Goal: Task Accomplishment & Management: Use online tool/utility

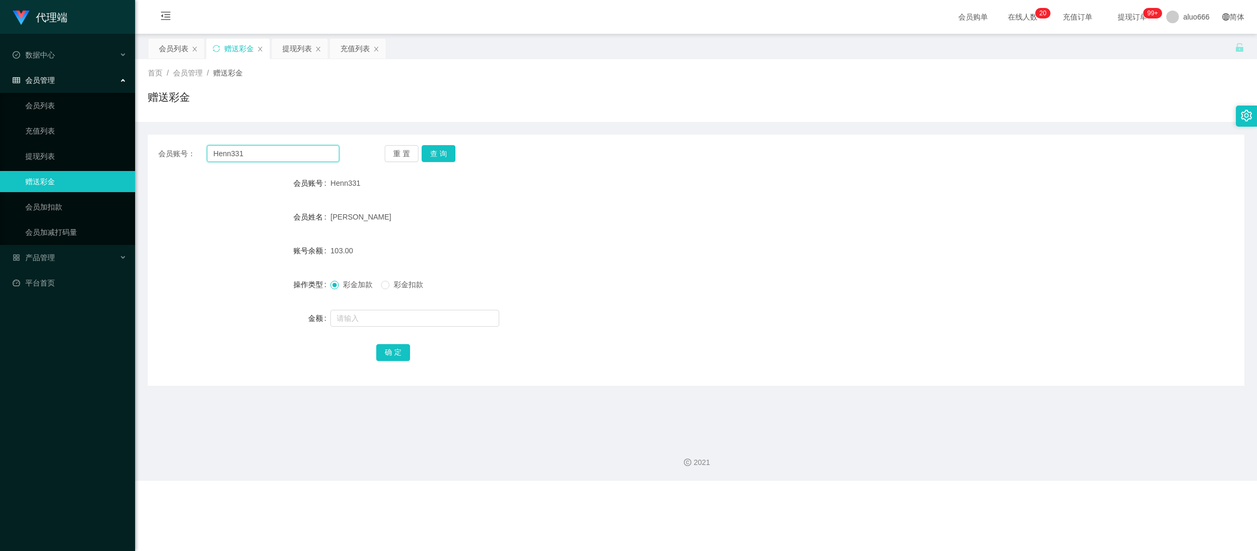
click at [268, 156] on input "Henn331" at bounding box center [273, 153] width 132 height 17
paste input "huishan123"
type input "huishan123"
click at [439, 157] on button "查 询" at bounding box center [439, 153] width 34 height 17
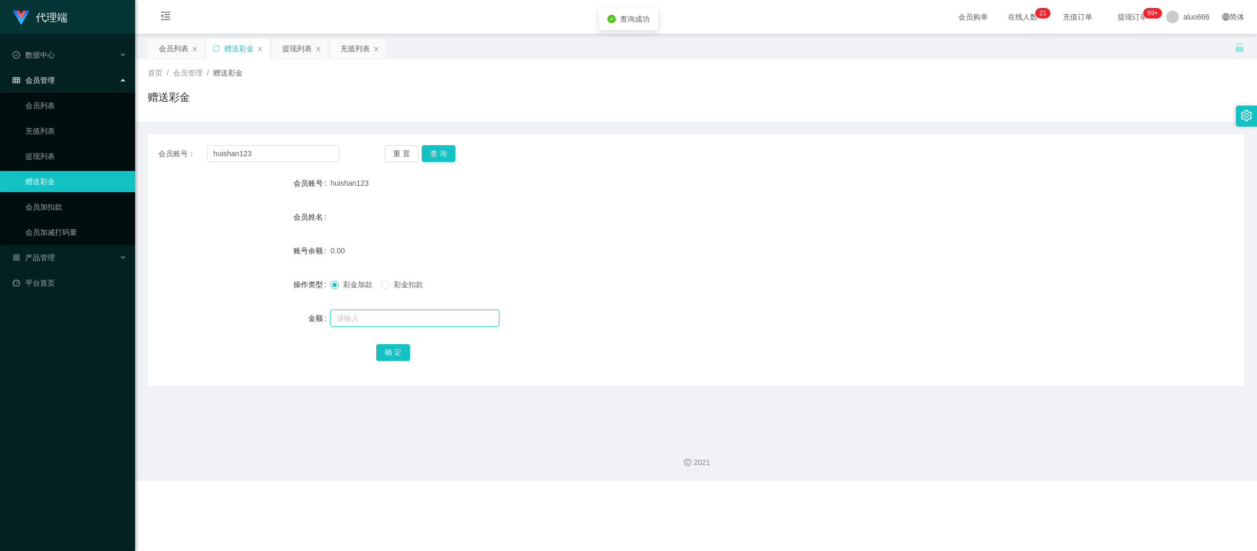
click at [363, 315] on input "text" at bounding box center [414, 318] width 169 height 17
type input "100"
drag, startPoint x: 401, startPoint y: 350, endPoint x: 437, endPoint y: 344, distance: 37.0
click at [401, 350] on button "确 定" at bounding box center [393, 352] width 34 height 17
click at [733, 254] on div "0.00" at bounding box center [650, 250] width 640 height 21
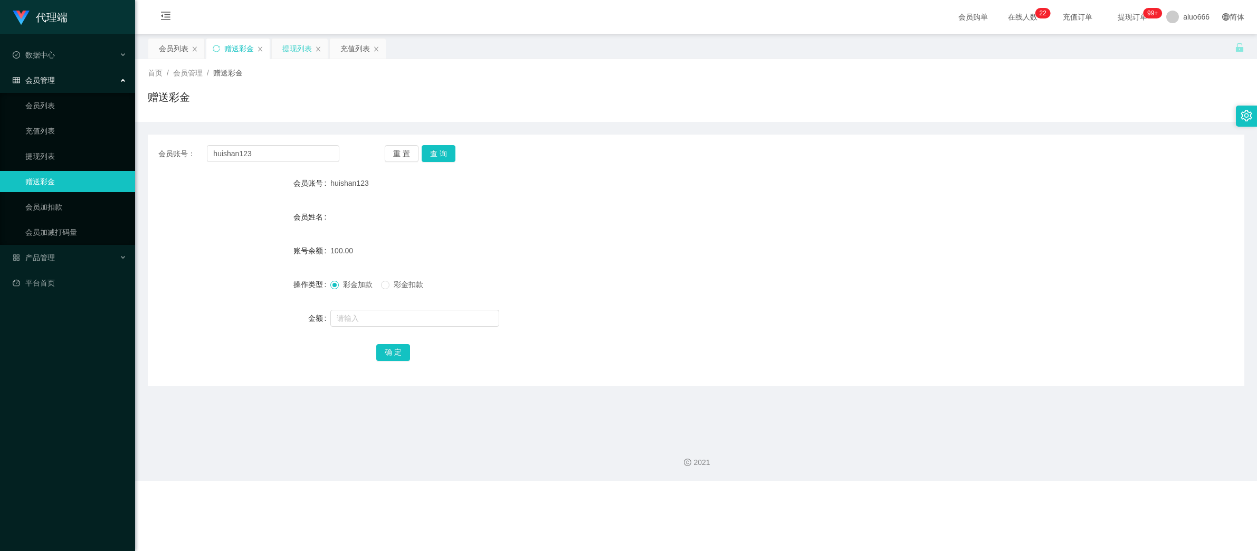
click at [303, 49] on div "提现列表" at bounding box center [297, 49] width 30 height 20
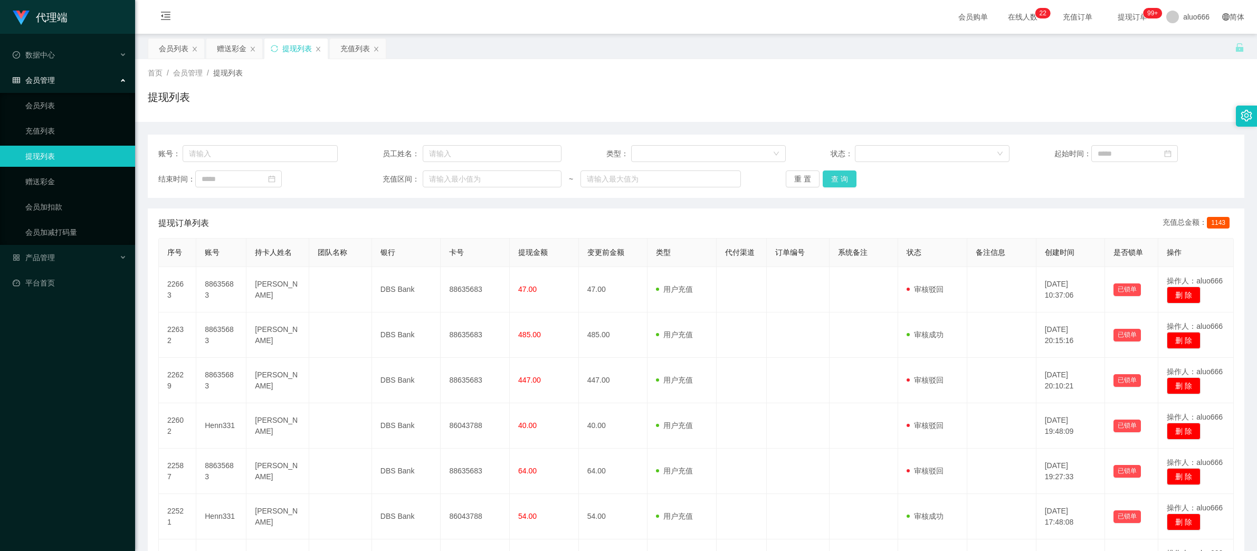
click at [829, 178] on button "查 询" at bounding box center [840, 178] width 34 height 17
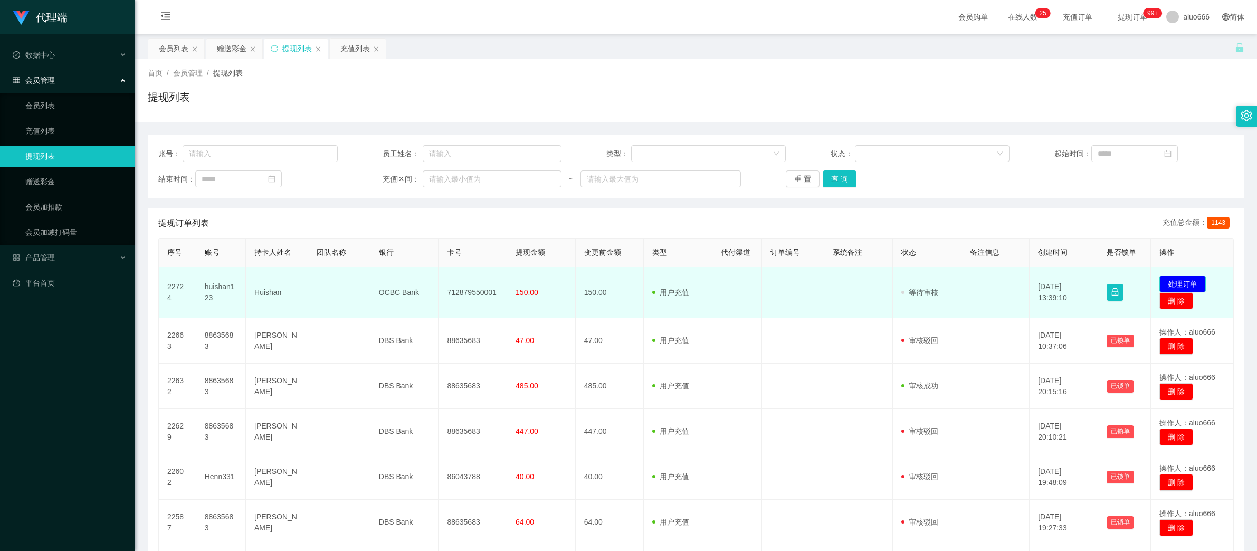
click at [1177, 287] on button "处理订单" at bounding box center [1182, 283] width 46 height 17
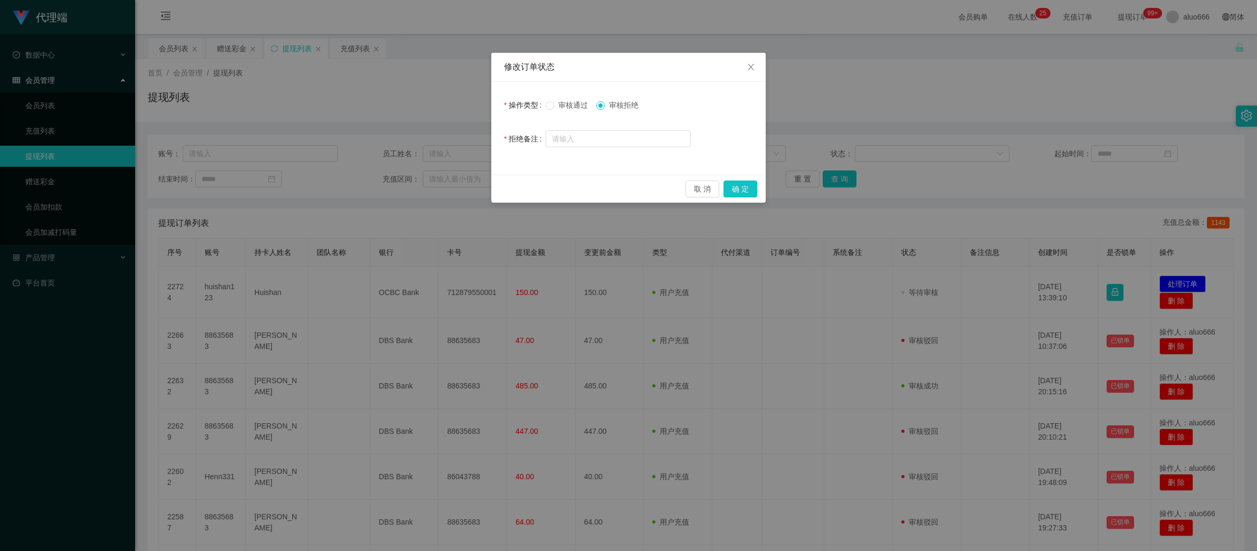
click at [559, 110] on label "审核通过" at bounding box center [569, 105] width 46 height 11
click at [742, 183] on button "确 定" at bounding box center [741, 188] width 34 height 17
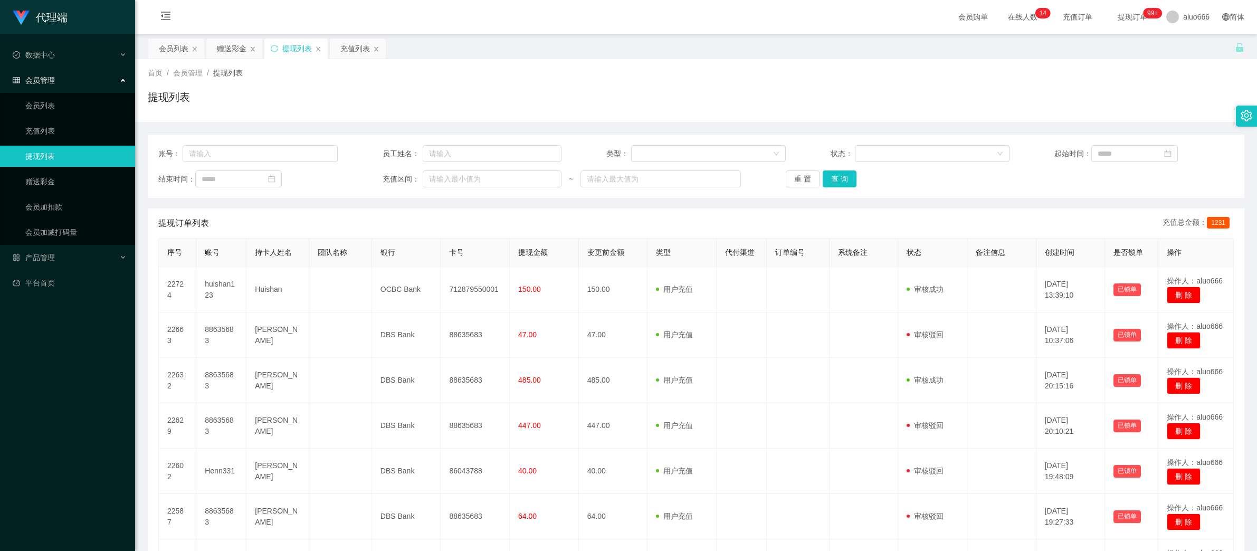
click at [933, 103] on div "提现列表" at bounding box center [696, 101] width 1097 height 24
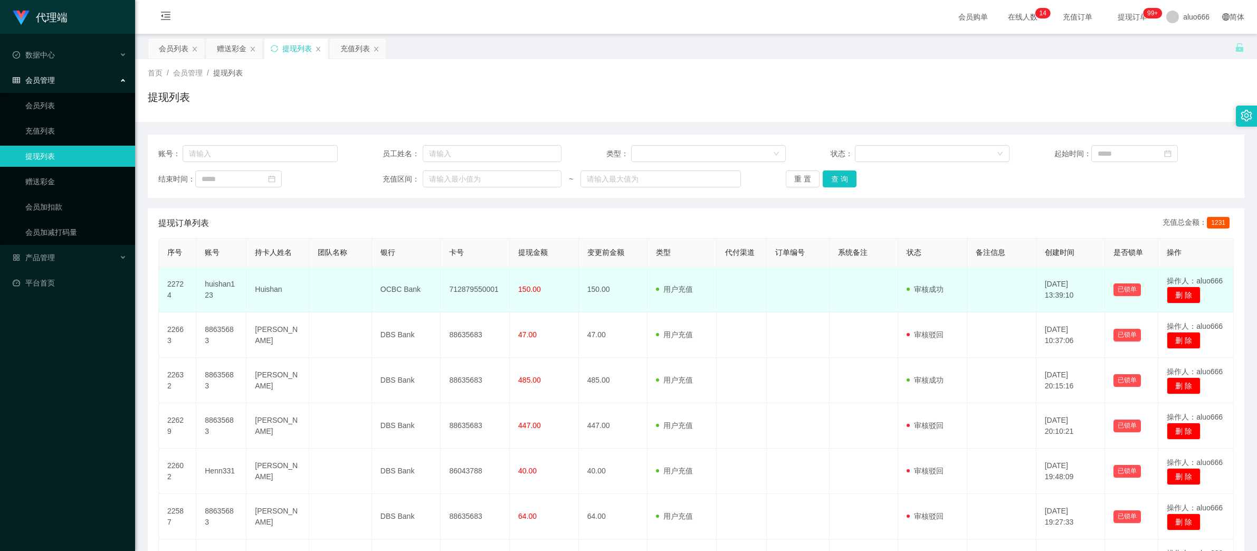
click at [467, 293] on td "712879550001" at bounding box center [475, 289] width 69 height 45
copy td "712879550001"
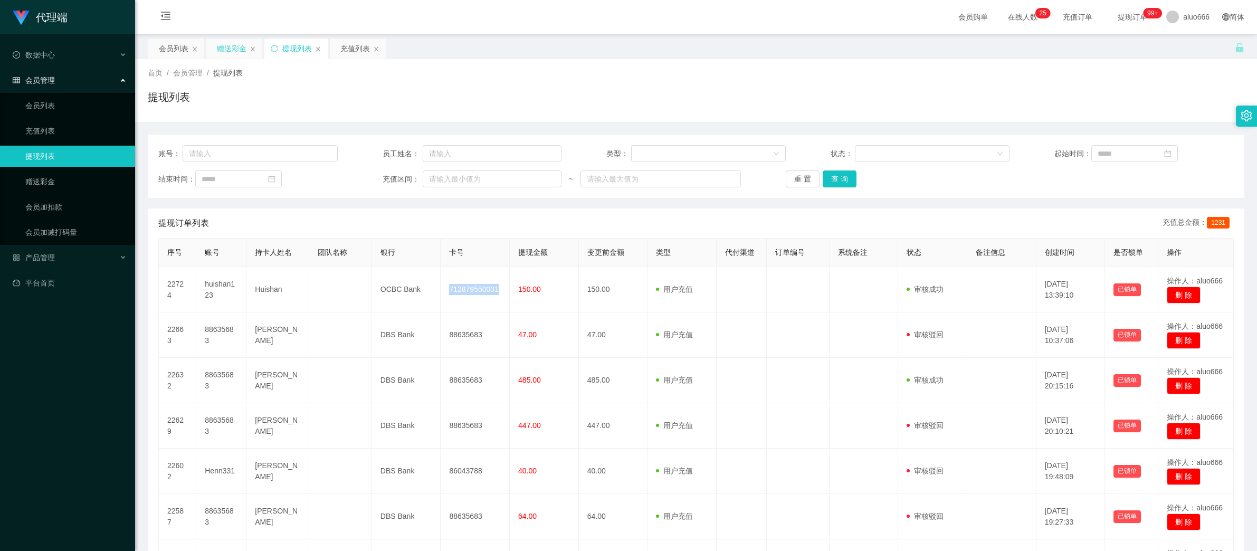
click at [225, 51] on div "赠送彩金" at bounding box center [232, 49] width 30 height 20
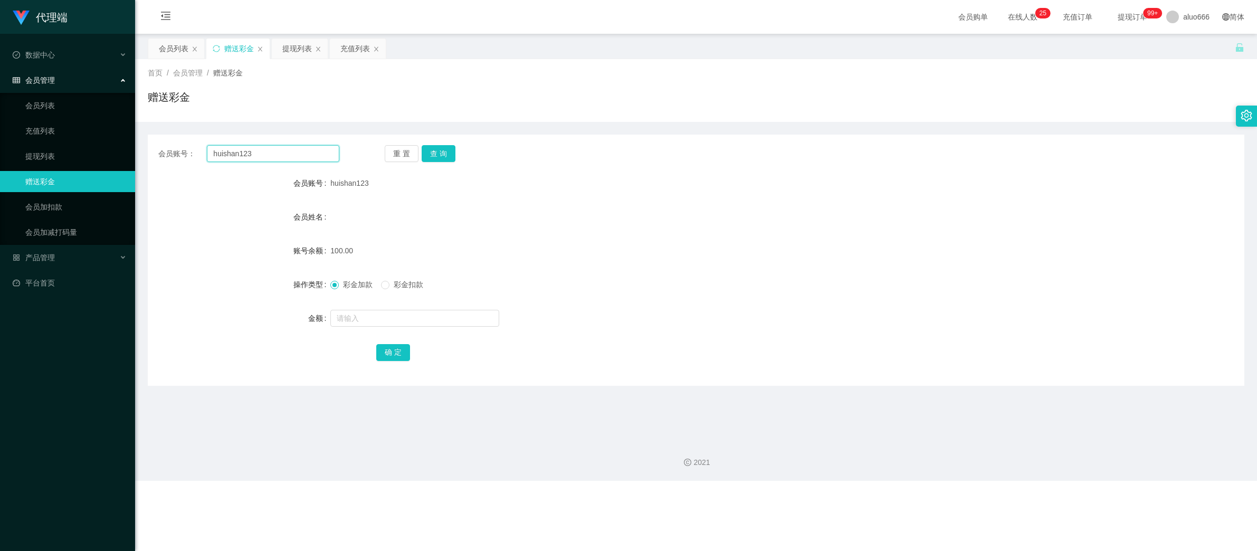
click at [244, 155] on input "huishan123" at bounding box center [273, 153] width 132 height 17
drag, startPoint x: 442, startPoint y: 150, endPoint x: 442, endPoint y: 157, distance: 6.9
click at [442, 150] on button "查 询" at bounding box center [439, 153] width 34 height 17
click at [373, 322] on input "text" at bounding box center [414, 318] width 169 height 17
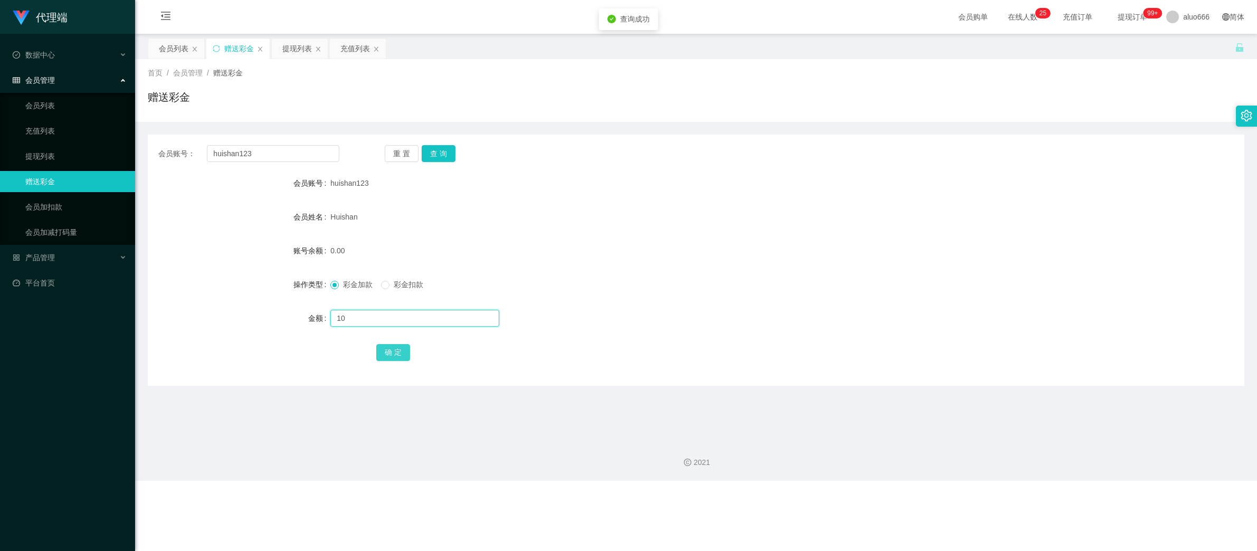
type input "10"
click at [393, 350] on button "确 定" at bounding box center [393, 352] width 34 height 17
click at [709, 225] on div "Huishan" at bounding box center [650, 216] width 640 height 21
click at [431, 157] on button "查 询" at bounding box center [439, 153] width 34 height 17
drag, startPoint x: 595, startPoint y: 263, endPoint x: 602, endPoint y: 258, distance: 8.3
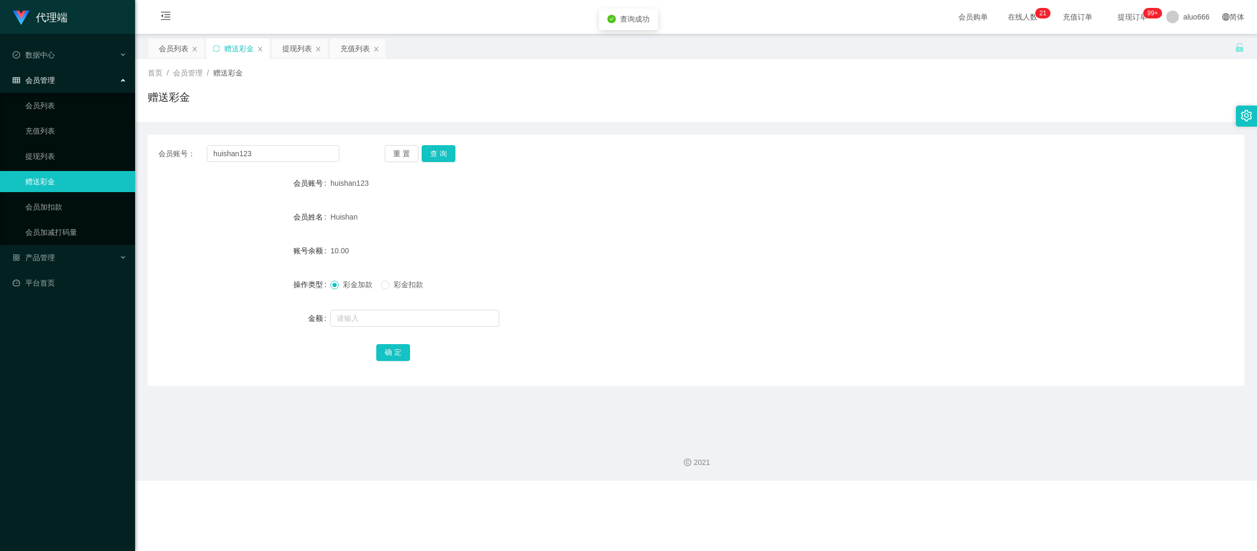
click at [602, 258] on form "会员账号 huishan123 会员姓名 [PERSON_NAME] 账号余额 10.00 操作类型 彩金加款 彩金扣款 金额 确 定" at bounding box center [696, 268] width 1097 height 190
drag, startPoint x: 602, startPoint y: 258, endPoint x: 715, endPoint y: 361, distance: 152.4
click at [715, 361] on div "确 定" at bounding box center [696, 351] width 640 height 21
click at [747, 291] on div "彩金加款 彩金扣款" at bounding box center [650, 284] width 640 height 21
click at [277, 157] on input "huishan123" at bounding box center [273, 153] width 132 height 17
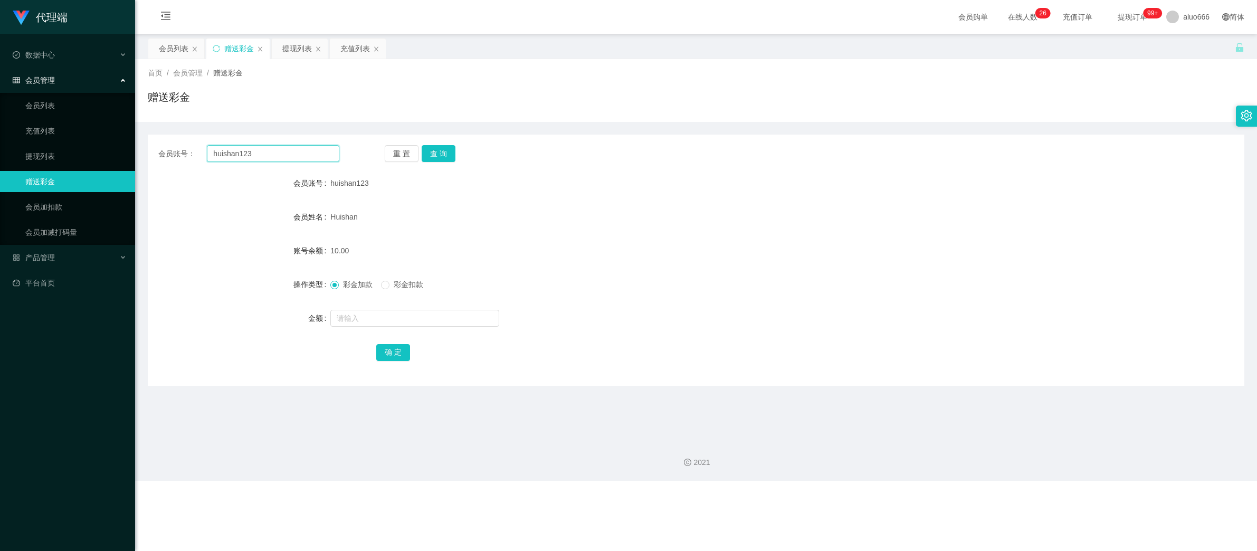
click at [277, 157] on input "huishan123" at bounding box center [273, 153] width 132 height 17
drag, startPoint x: 439, startPoint y: 156, endPoint x: 437, endPoint y: 196, distance: 40.7
click at [439, 156] on button "查 询" at bounding box center [439, 153] width 34 height 17
click at [365, 317] on input "text" at bounding box center [414, 318] width 169 height 17
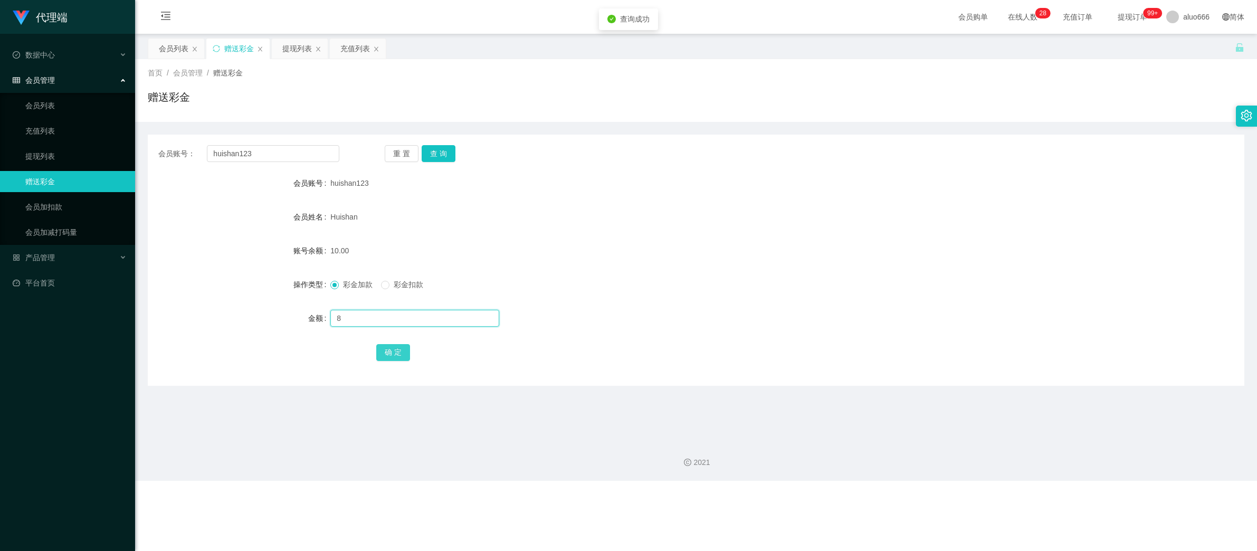
type input "8"
click at [396, 358] on button "确 定" at bounding box center [393, 352] width 34 height 17
click at [781, 274] on div "彩金加款 彩金扣款" at bounding box center [650, 284] width 640 height 21
click at [440, 156] on button "查 询" at bounding box center [439, 153] width 34 height 17
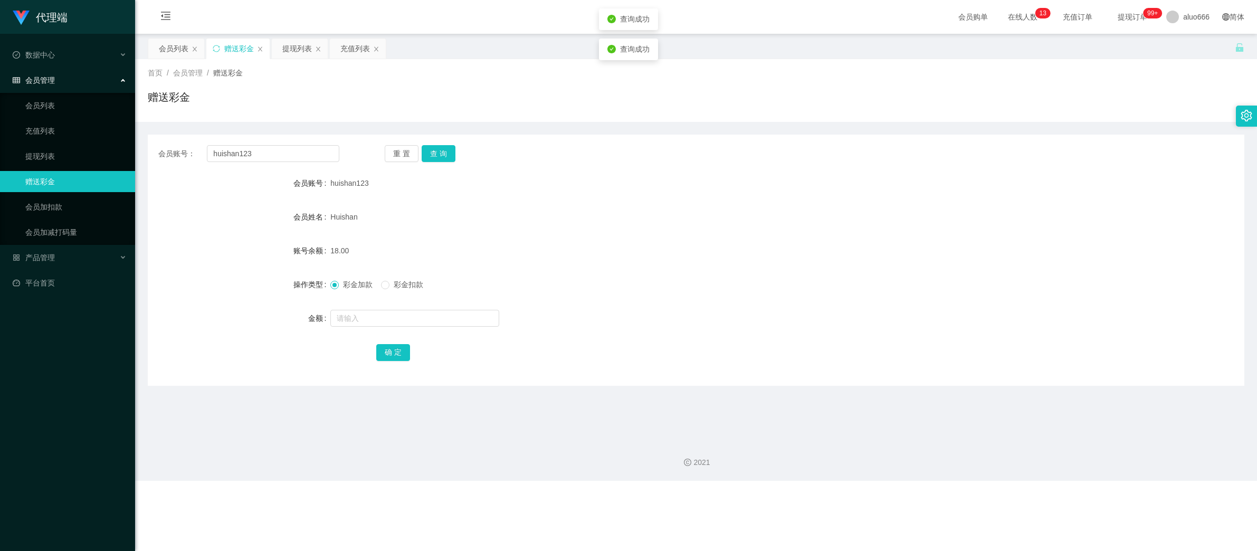
click at [632, 233] on form "会员账号 huishan123 会员姓名 [PERSON_NAME] 账号余额 18.00 操作类型 彩金加款 彩金扣款 金额 确 定" at bounding box center [696, 268] width 1097 height 190
click at [244, 157] on input "huishan123" at bounding box center [273, 153] width 132 height 17
click at [446, 156] on button "查 询" at bounding box center [439, 153] width 34 height 17
click at [367, 321] on input "text" at bounding box center [414, 318] width 169 height 17
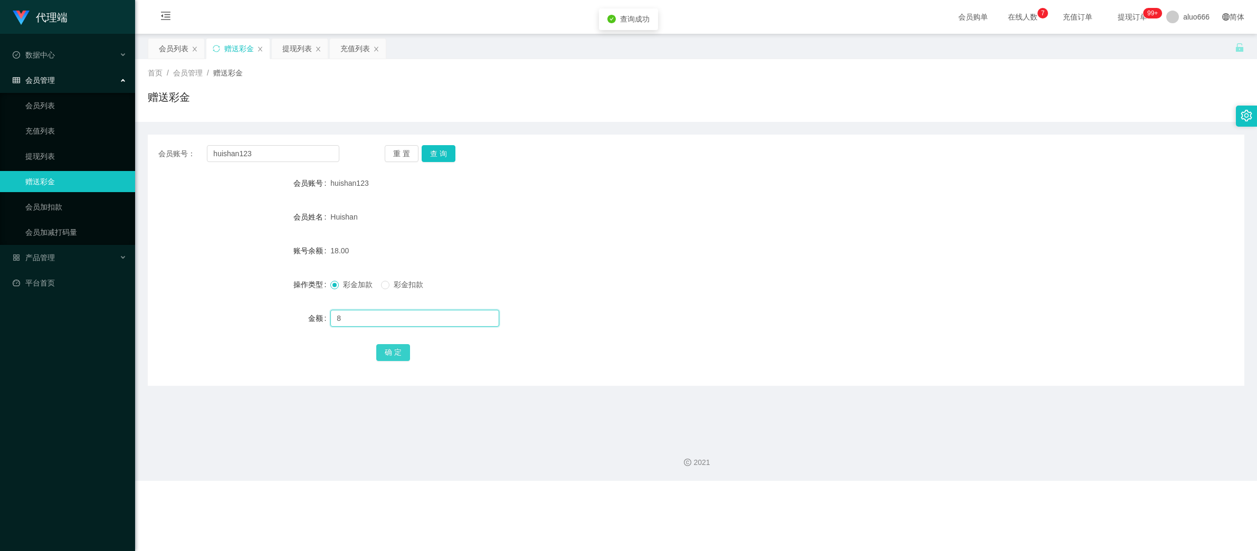
type input "8"
click at [380, 358] on button "确 定" at bounding box center [393, 352] width 34 height 17
click at [776, 227] on div "Huishan" at bounding box center [650, 216] width 640 height 21
click at [260, 149] on input "huishan123" at bounding box center [273, 153] width 132 height 17
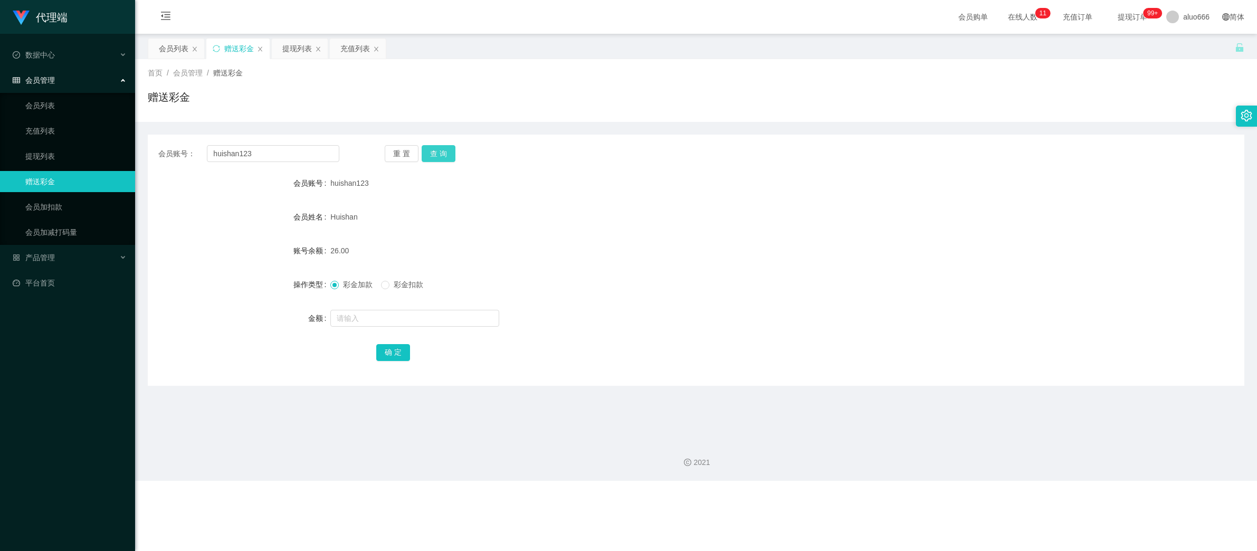
click at [446, 153] on button "查 询" at bounding box center [439, 153] width 34 height 17
click at [378, 323] on input "text" at bounding box center [414, 318] width 169 height 17
type input "8"
click at [399, 359] on button "确 定" at bounding box center [393, 352] width 34 height 17
click at [652, 260] on div "34.00" at bounding box center [650, 250] width 640 height 21
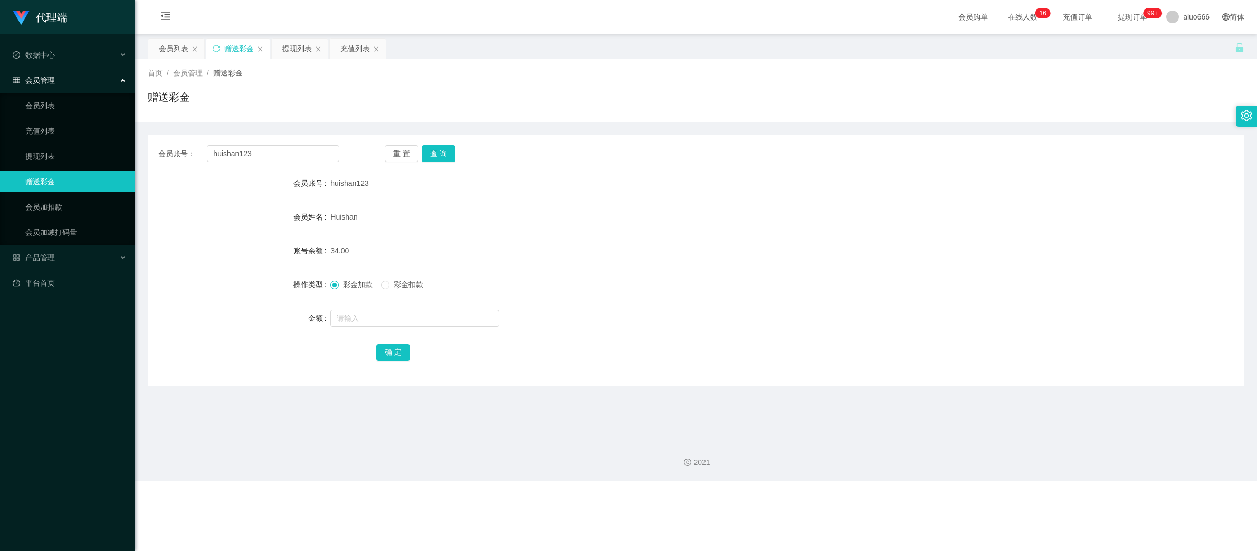
click at [966, 278] on div "操作类型 彩金加款 彩金扣款" at bounding box center [696, 284] width 1097 height 21
click at [264, 155] on input "huishan123" at bounding box center [273, 153] width 132 height 17
click at [263, 154] on input "huishan123" at bounding box center [273, 153] width 132 height 17
paste input "8863568"
type input "88635683"
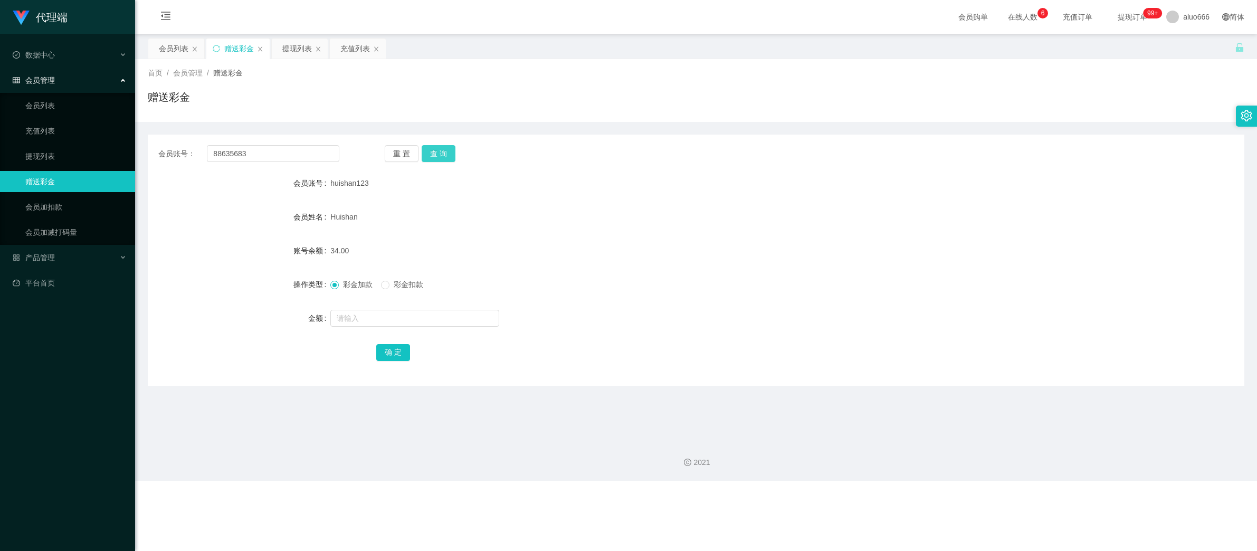
click at [441, 157] on button "查 询" at bounding box center [439, 153] width 34 height 17
click at [371, 320] on input "text" at bounding box center [414, 318] width 169 height 17
type input "8"
click at [390, 348] on button "确 定" at bounding box center [393, 352] width 34 height 17
click at [673, 226] on div "[PERSON_NAME]" at bounding box center [650, 216] width 640 height 21
